Goal: Information Seeking & Learning: Understand process/instructions

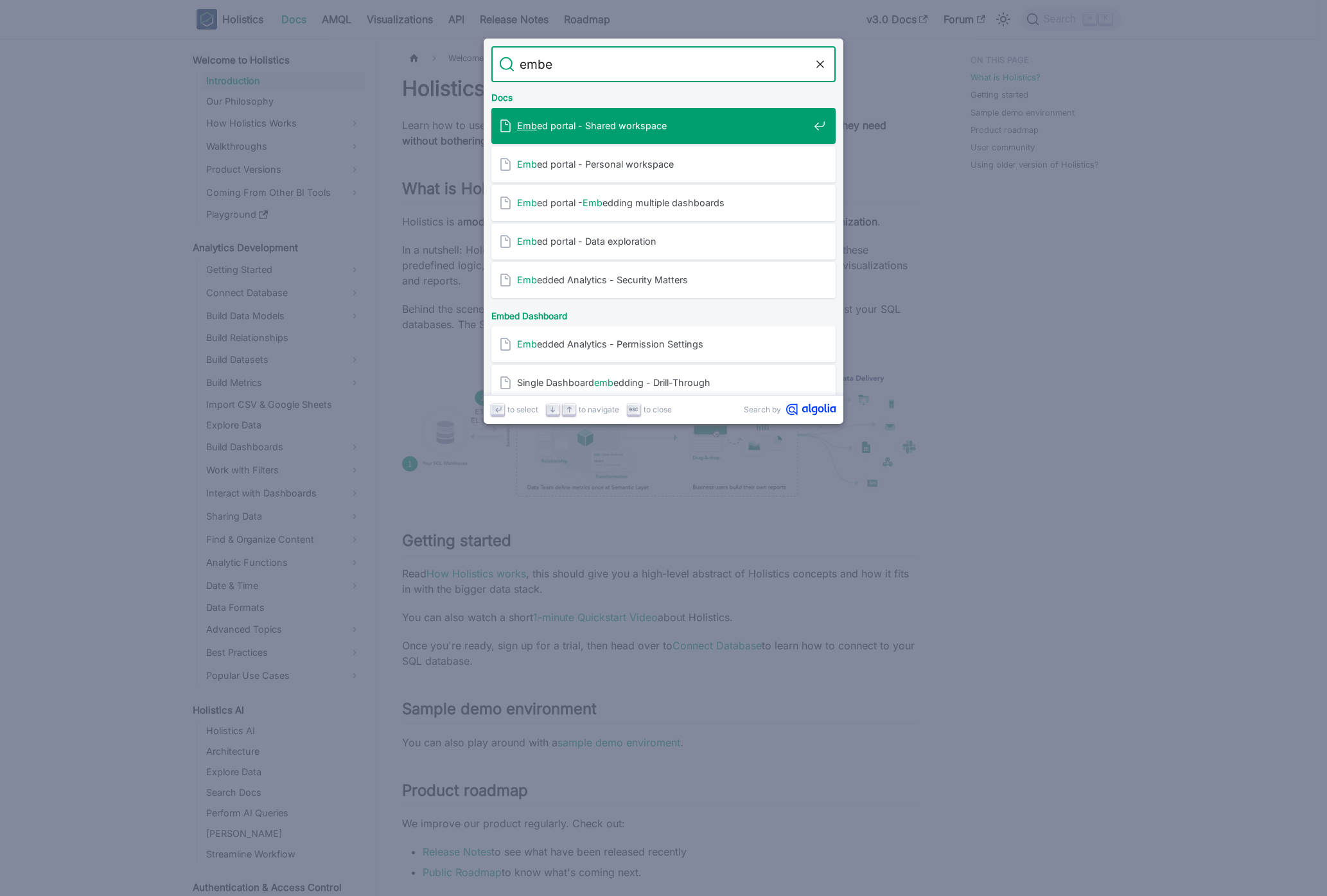
type input "embed"
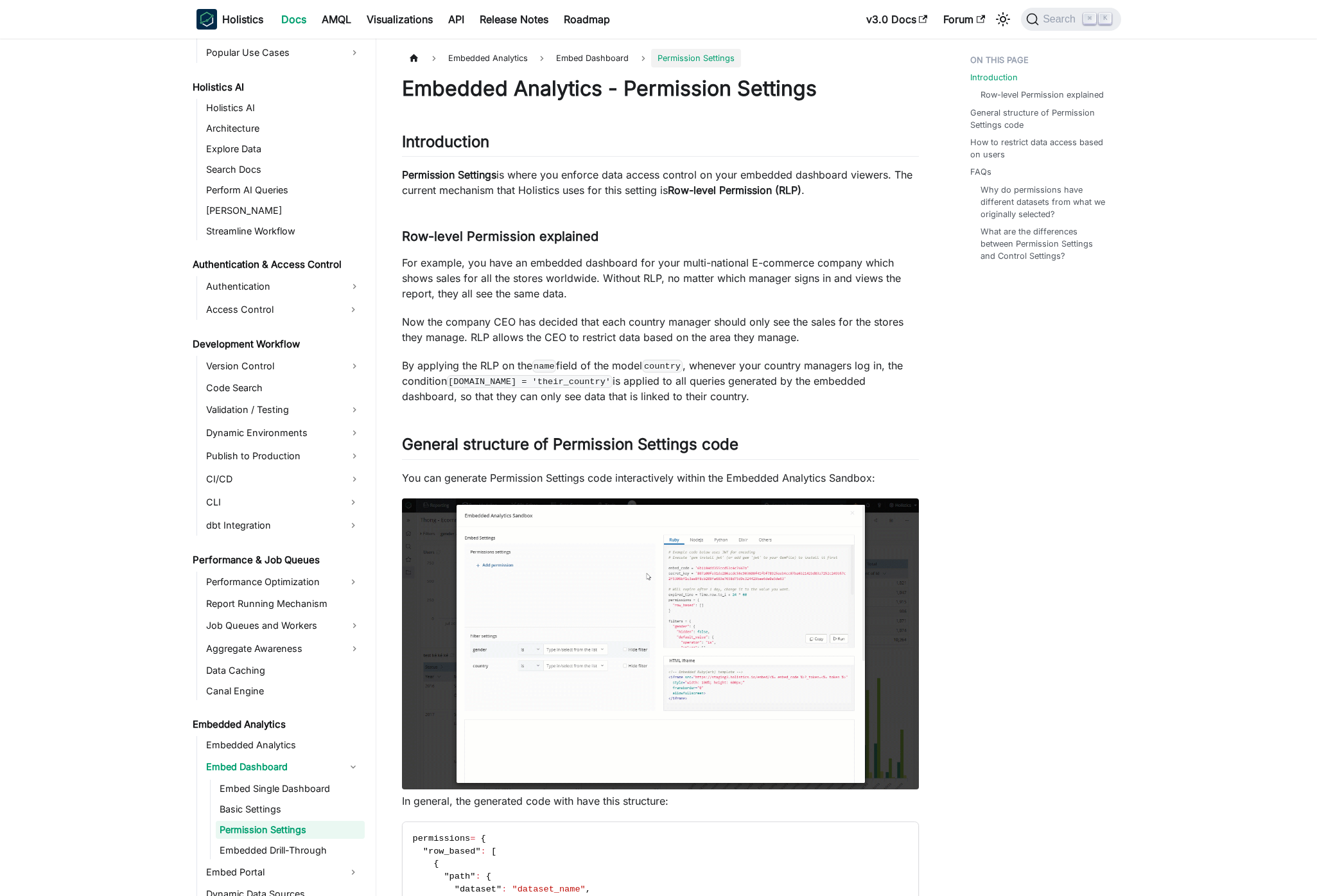
scroll to position [676, 0]
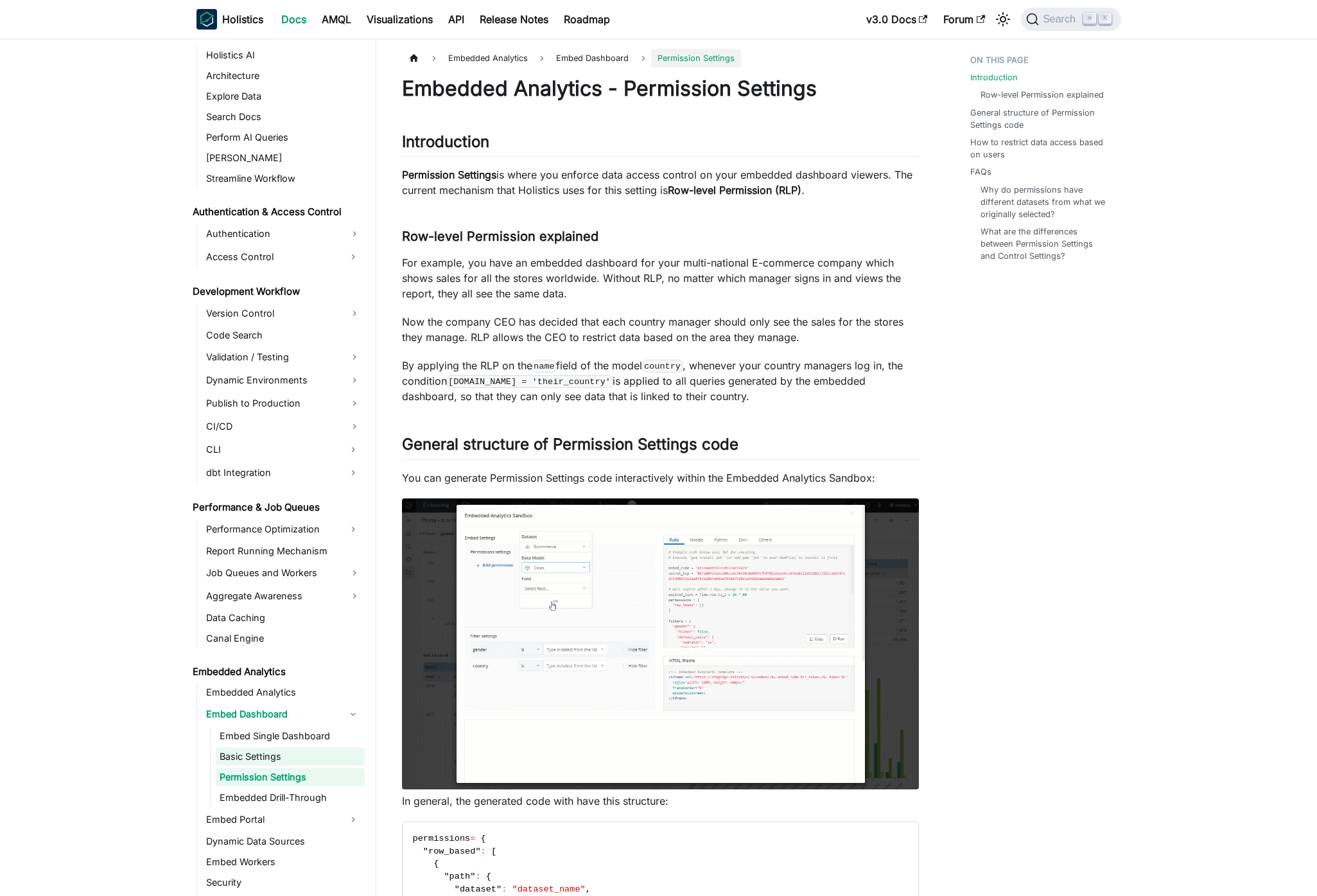
click at [277, 758] on link "Basic Settings" at bounding box center [290, 756] width 149 height 18
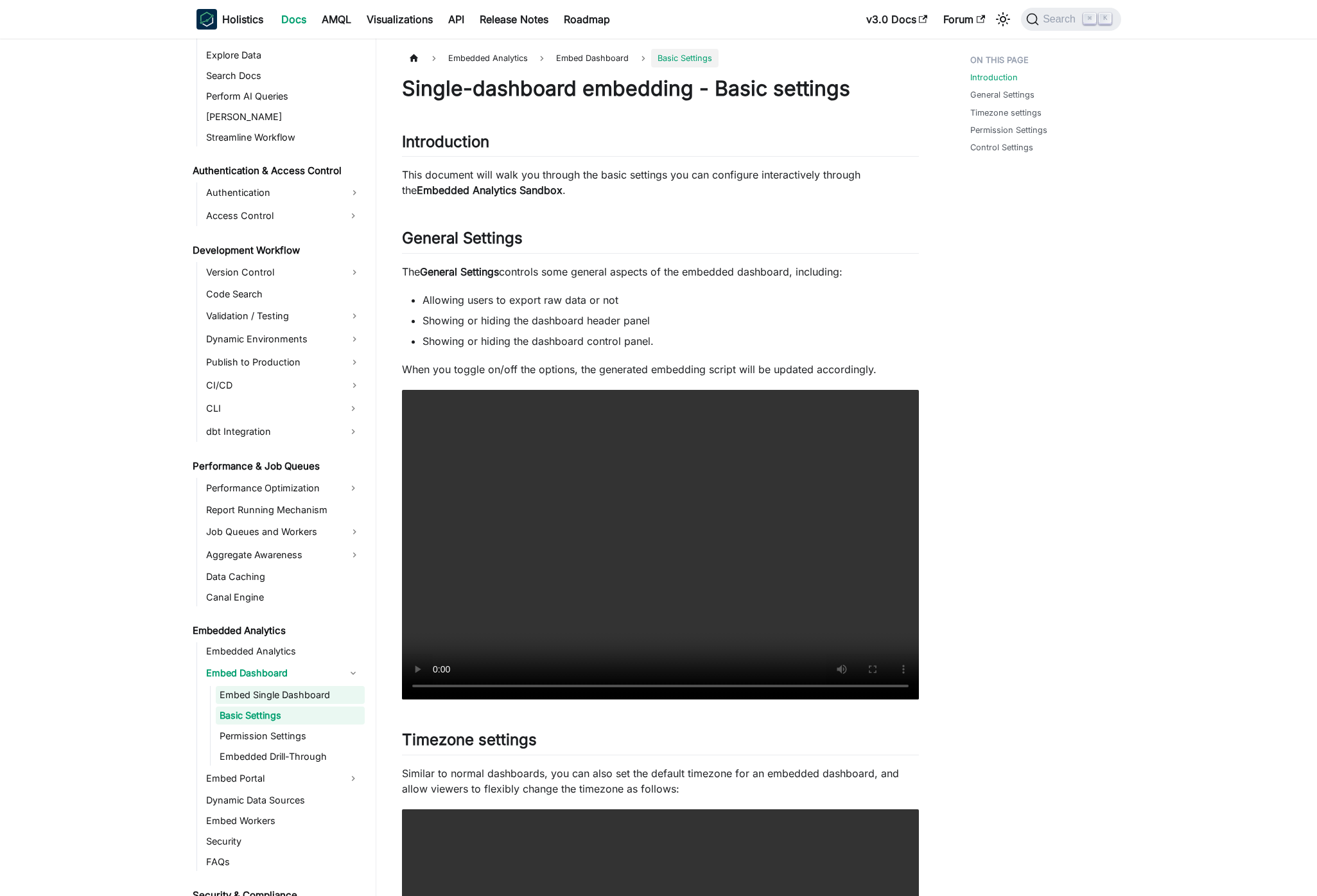
click at [282, 688] on link "Embed Single Dashboard" at bounding box center [290, 694] width 149 height 18
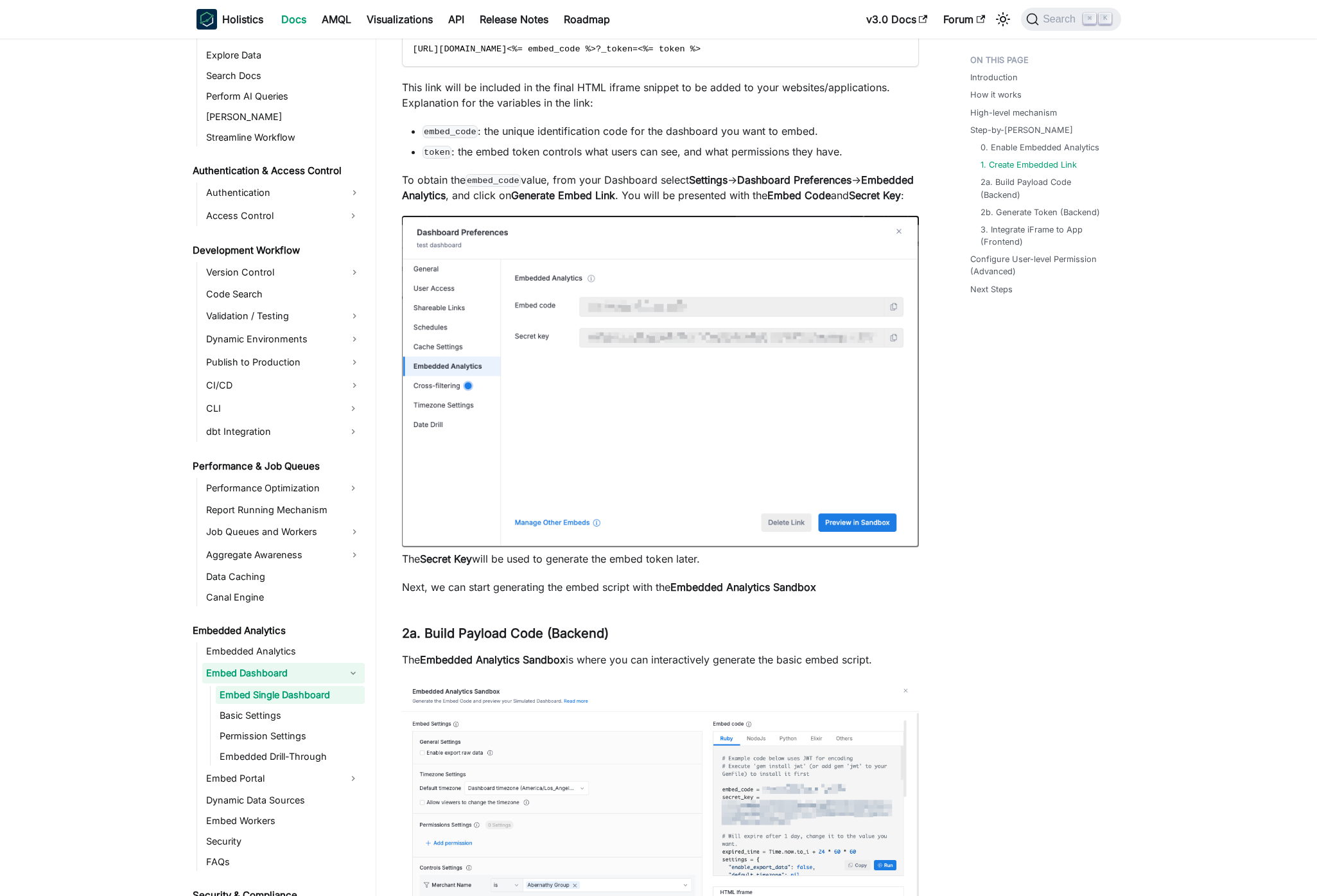
scroll to position [2076, 0]
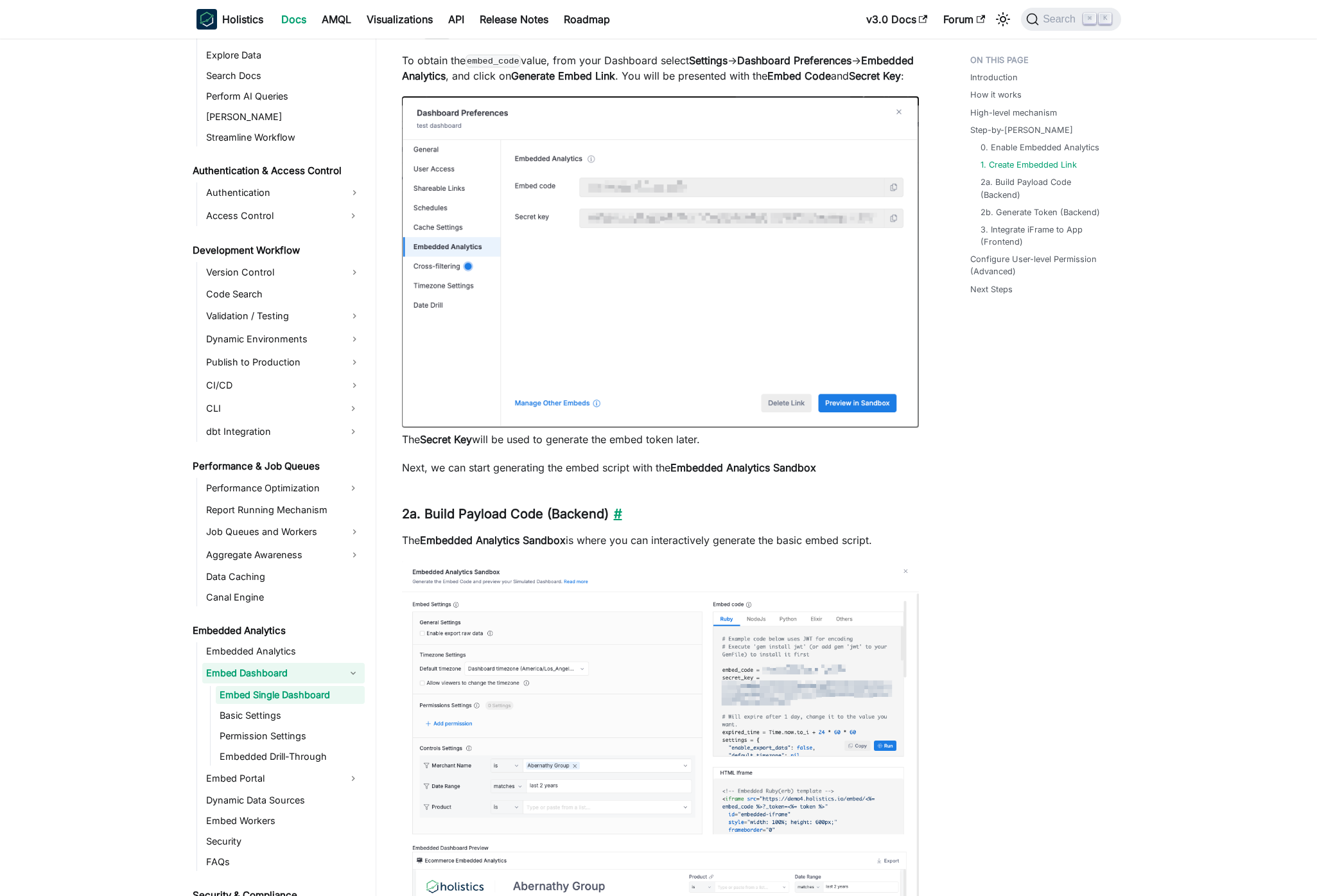
click at [619, 521] on link "​" at bounding box center [615, 513] width 13 height 15
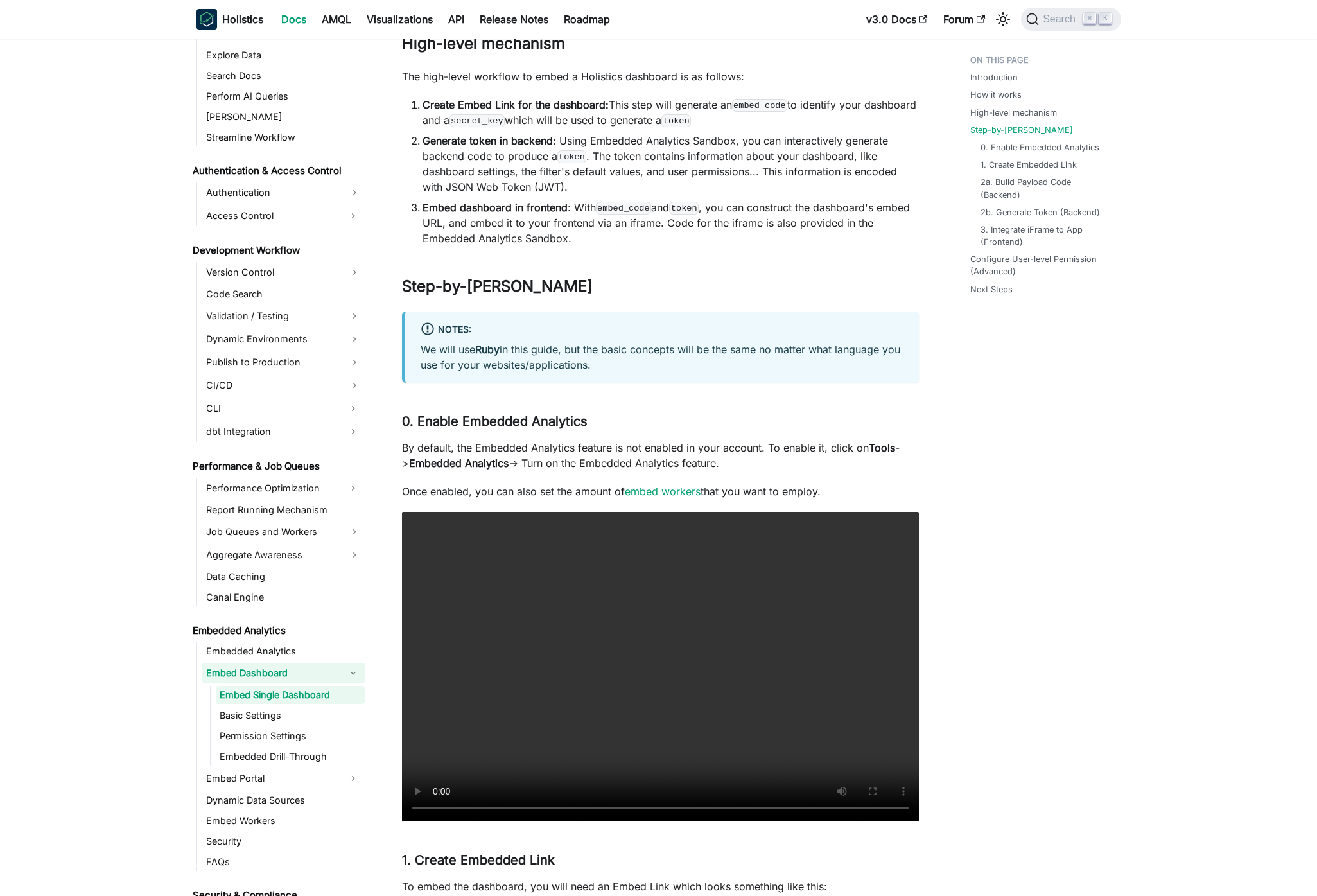
scroll to position [1179, 0]
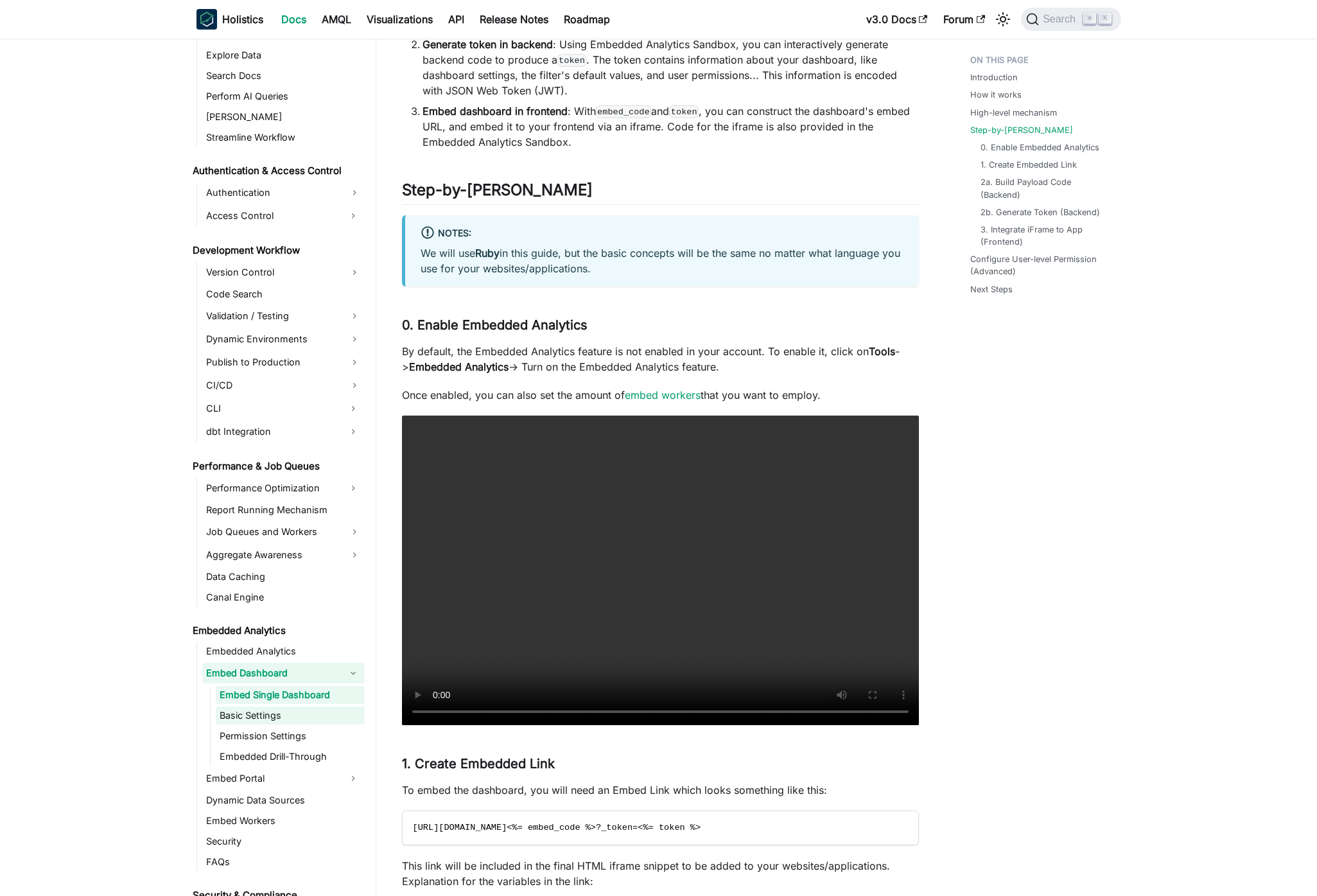
click at [318, 715] on link "Basic Settings" at bounding box center [290, 715] width 149 height 18
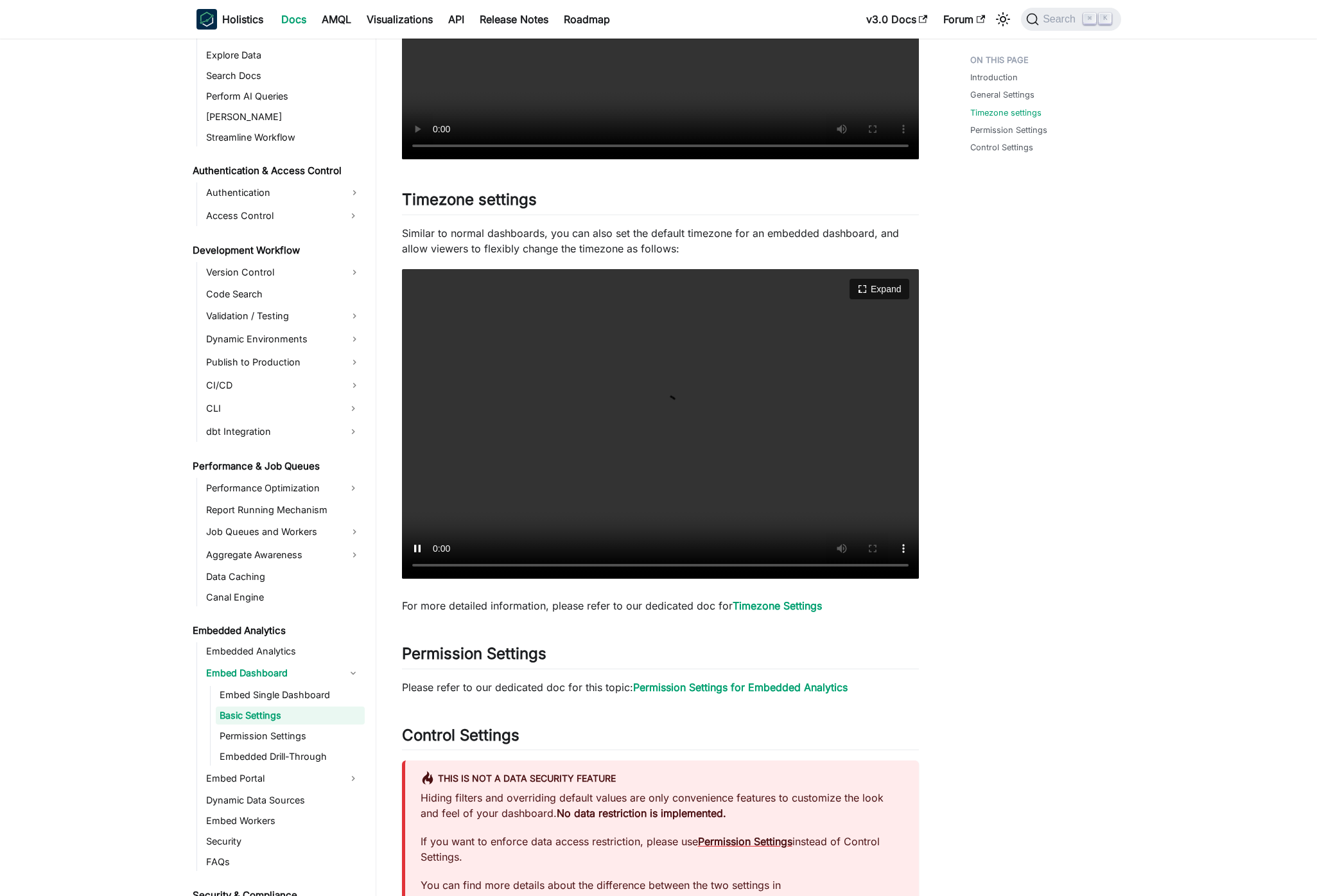
scroll to position [548, 0]
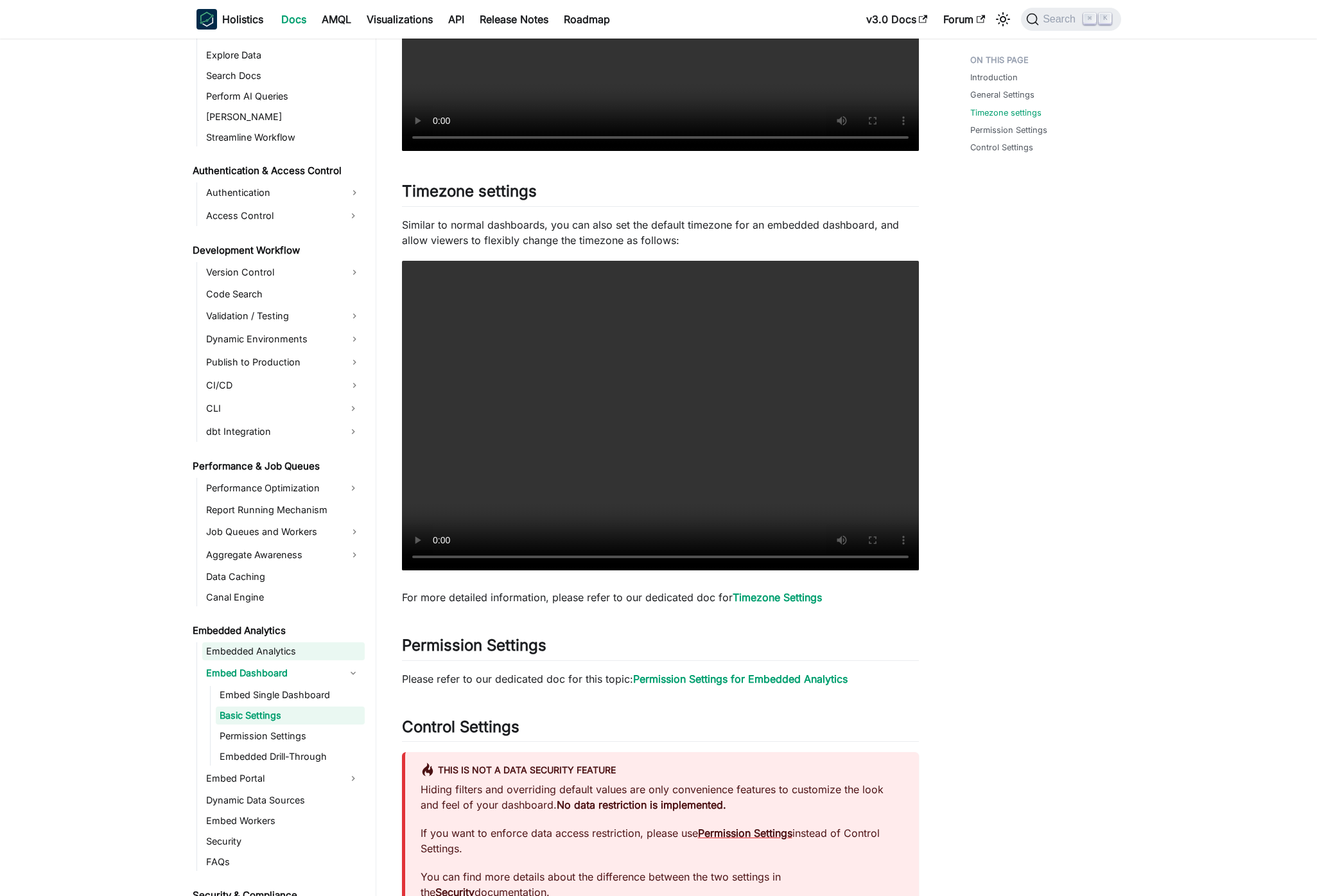
click at [278, 650] on link "Embedded Analytics" at bounding box center [284, 651] width 163 height 18
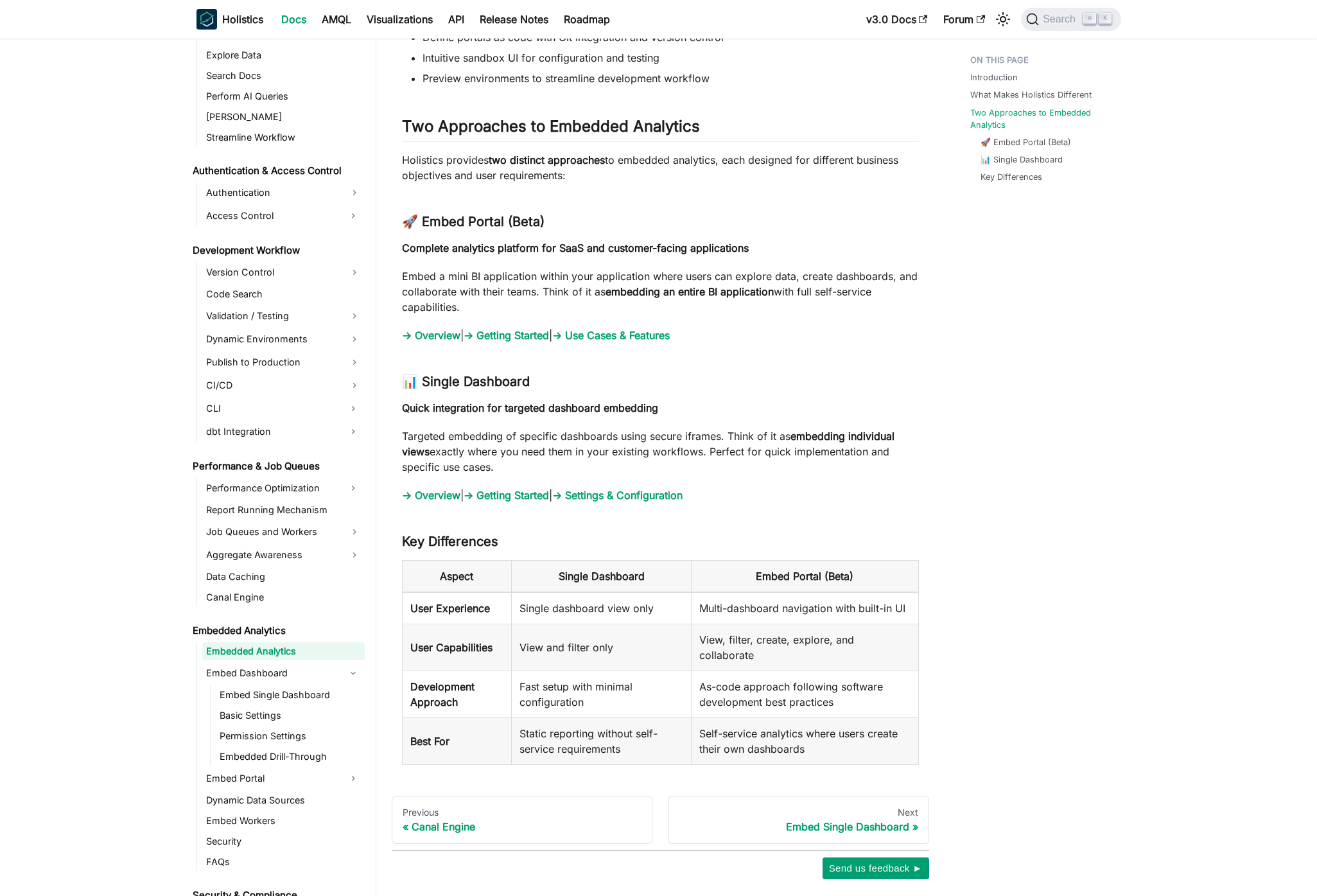
scroll to position [1191, 0]
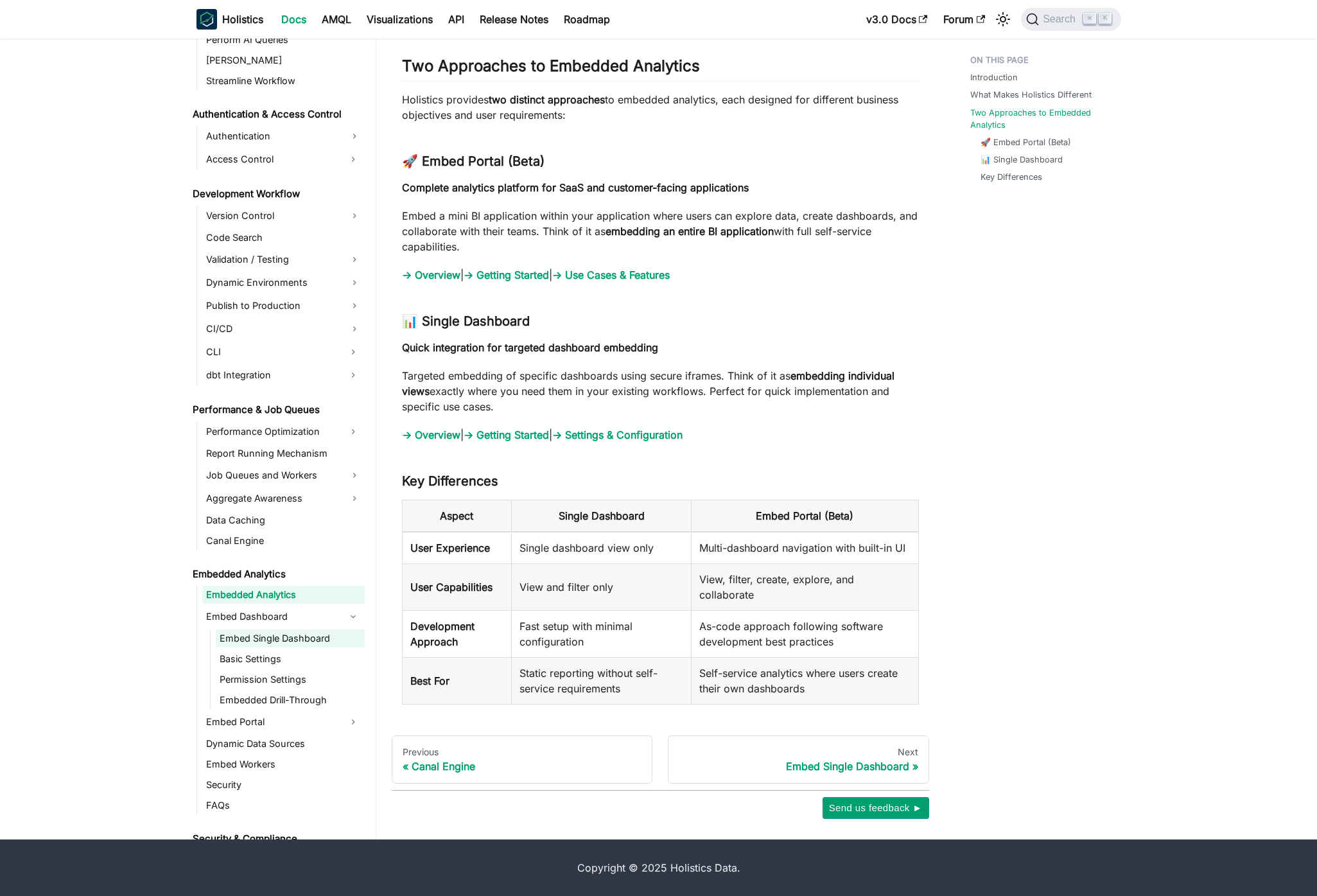
click at [302, 636] on link "Embed Single Dashboard" at bounding box center [290, 638] width 149 height 18
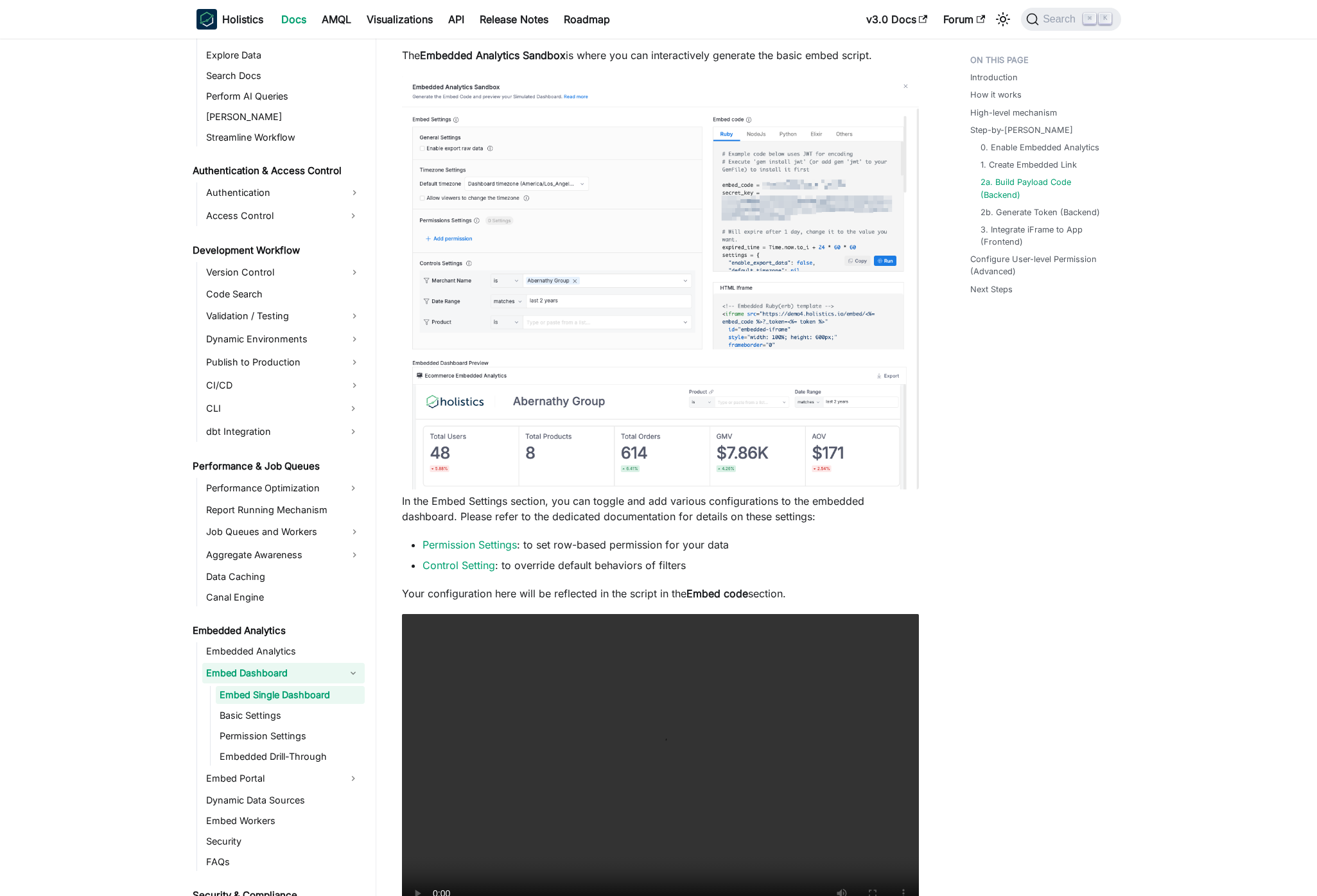
scroll to position [2999, 0]
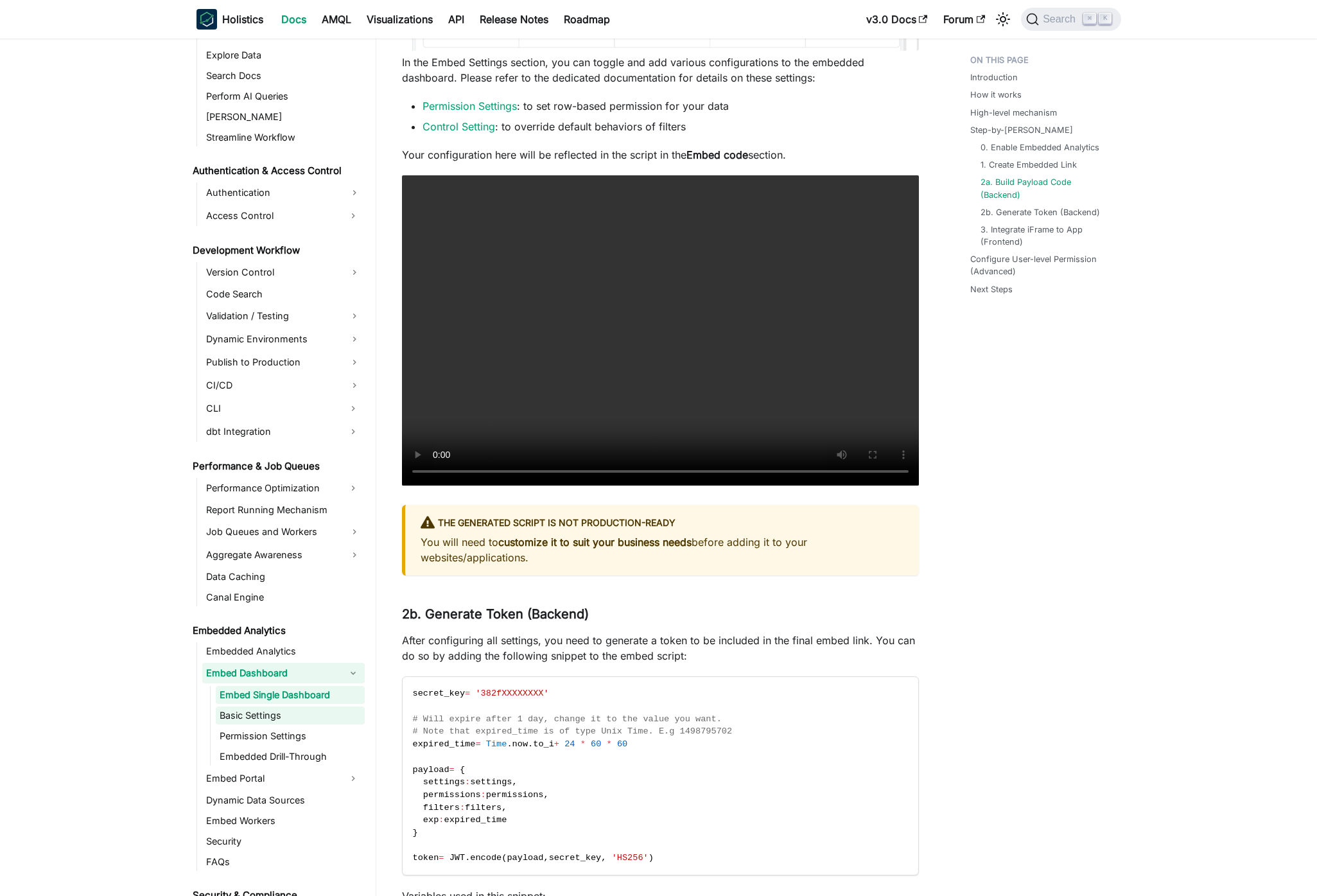
click at [253, 714] on link "Basic Settings" at bounding box center [290, 715] width 149 height 18
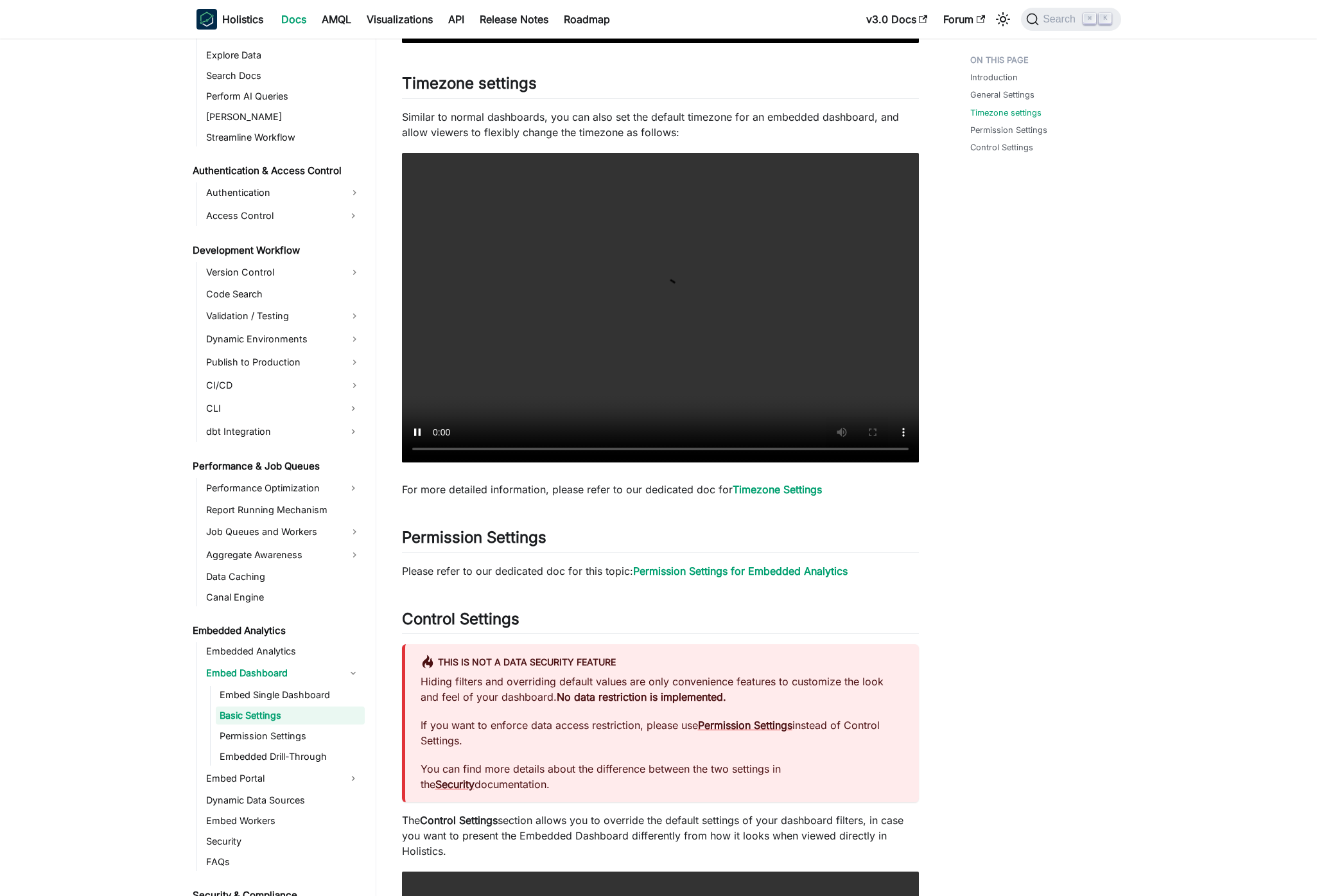
scroll to position [1045, 0]
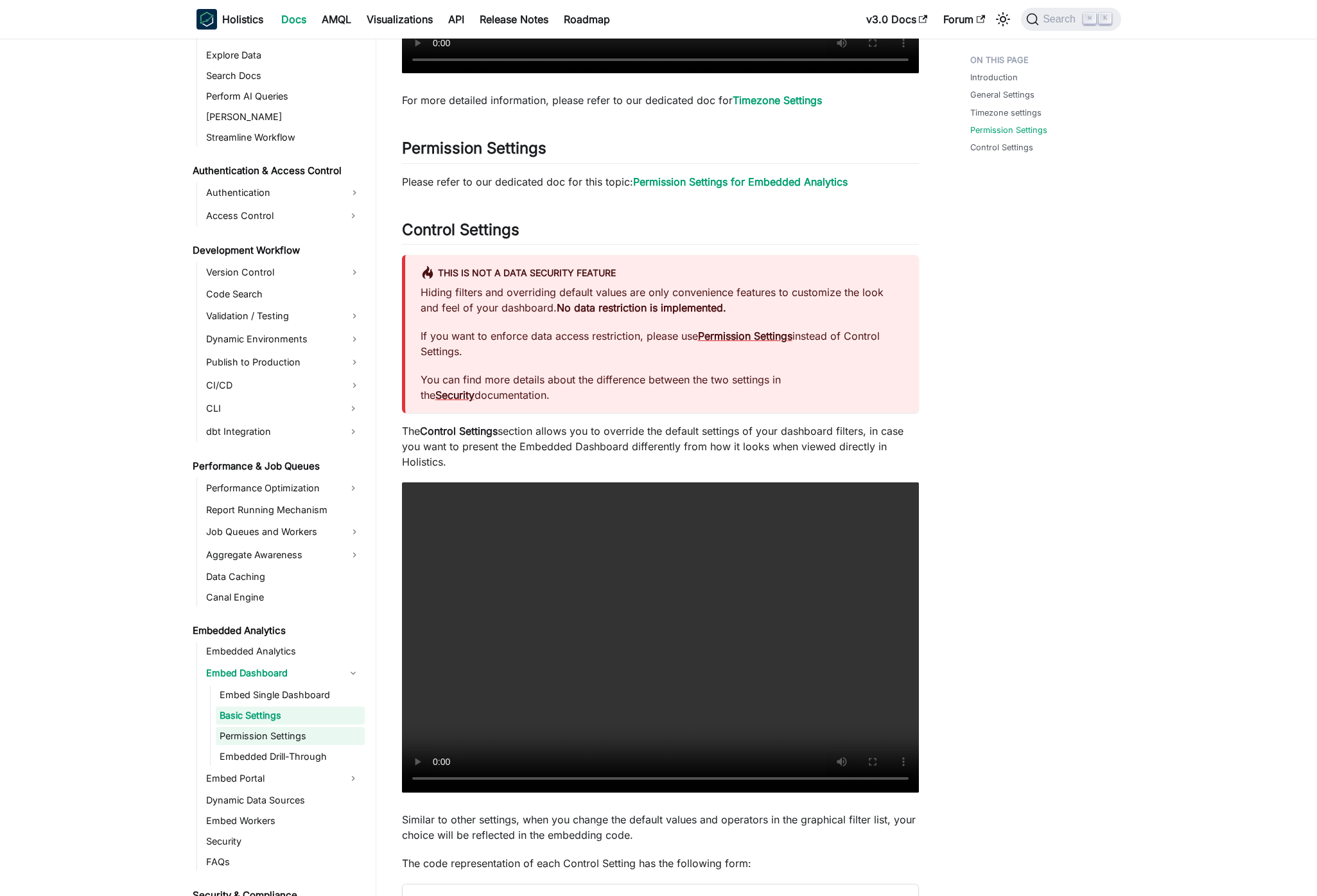
click at [285, 738] on link "Permission Settings" at bounding box center [290, 736] width 149 height 18
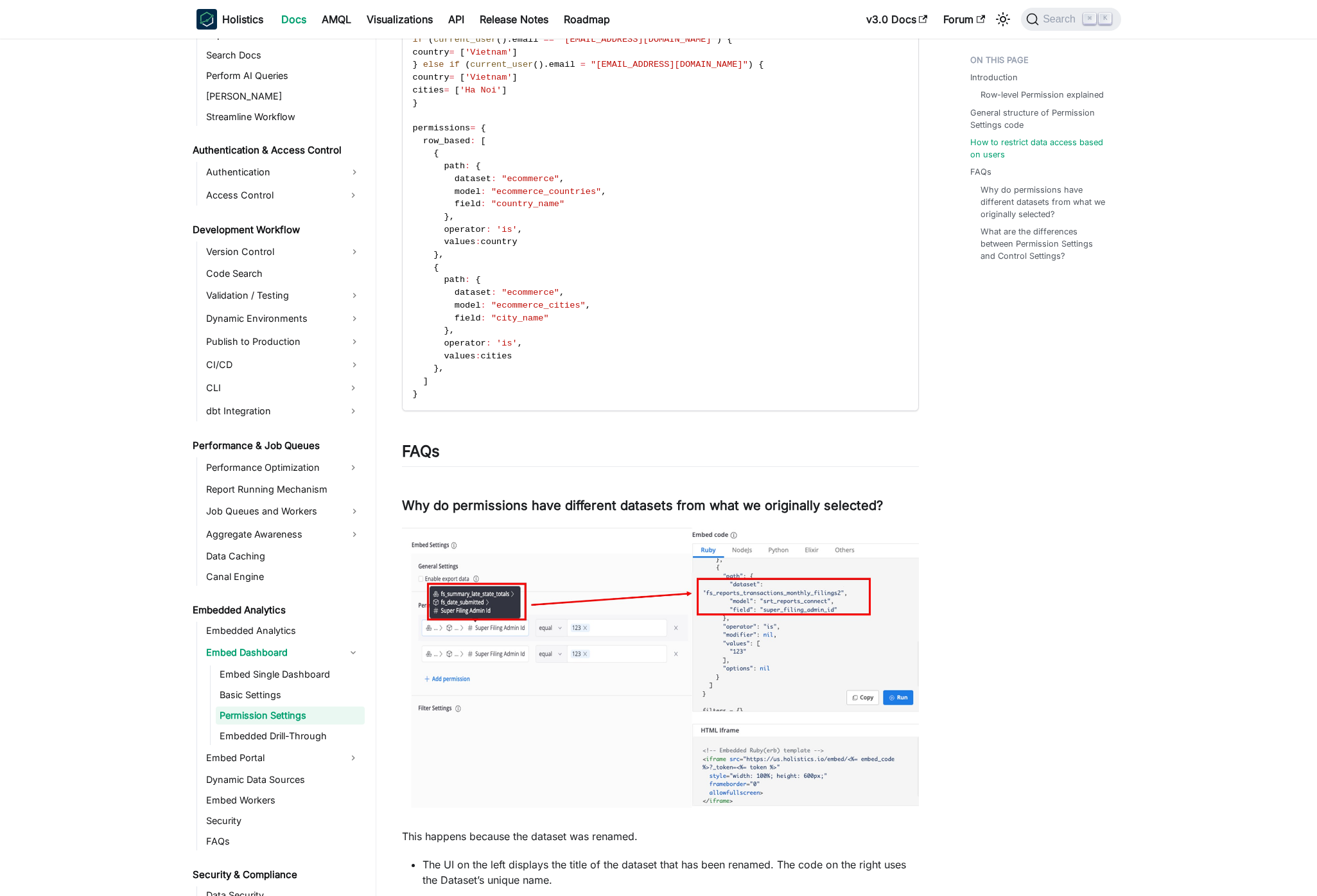
scroll to position [1823, 0]
